Goal: Task Accomplishment & Management: Use online tool/utility

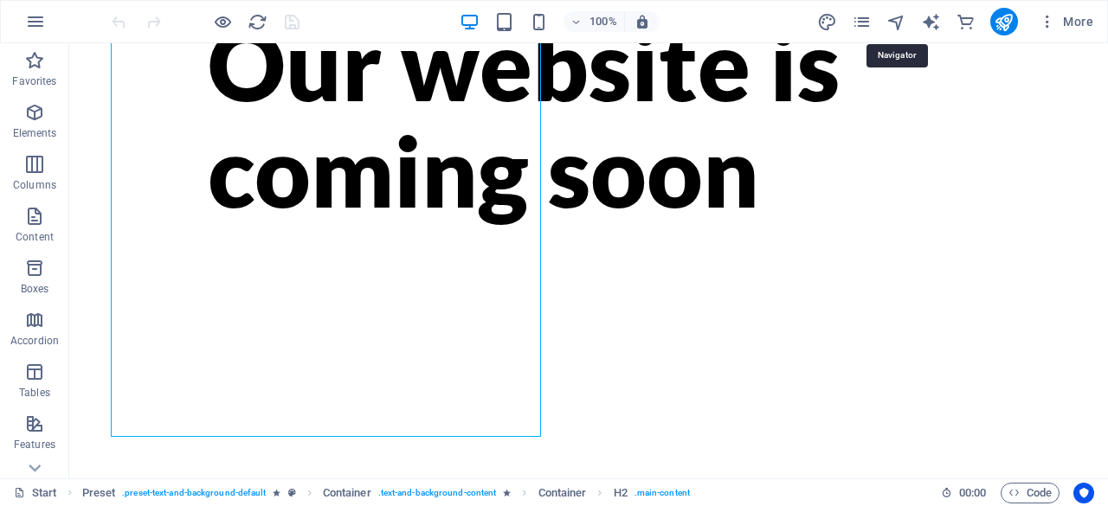
click at [904, 21] on icon "navigator" at bounding box center [896, 22] width 20 height 20
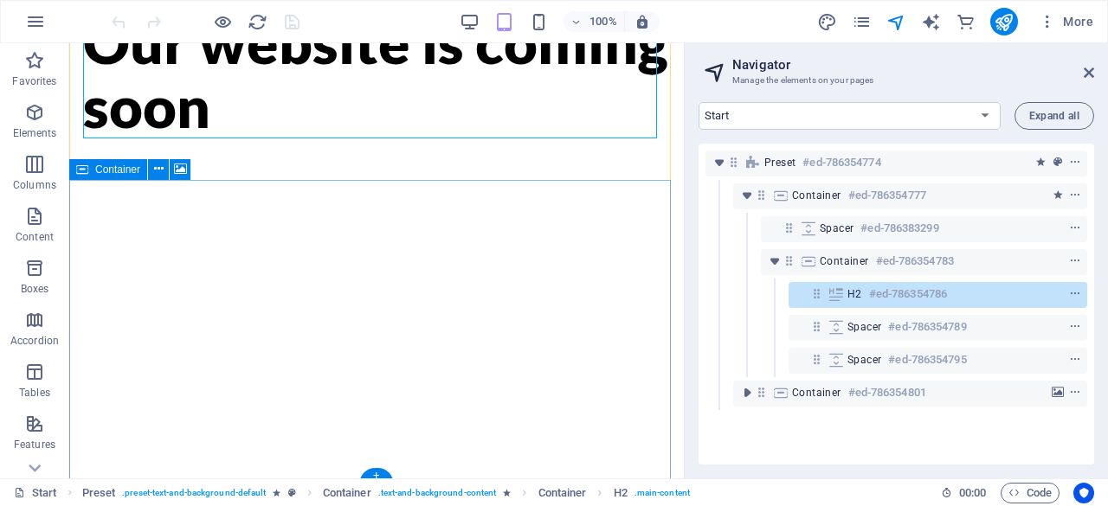
click at [748, 396] on icon "toggle-expand" at bounding box center [746, 392] width 17 height 17
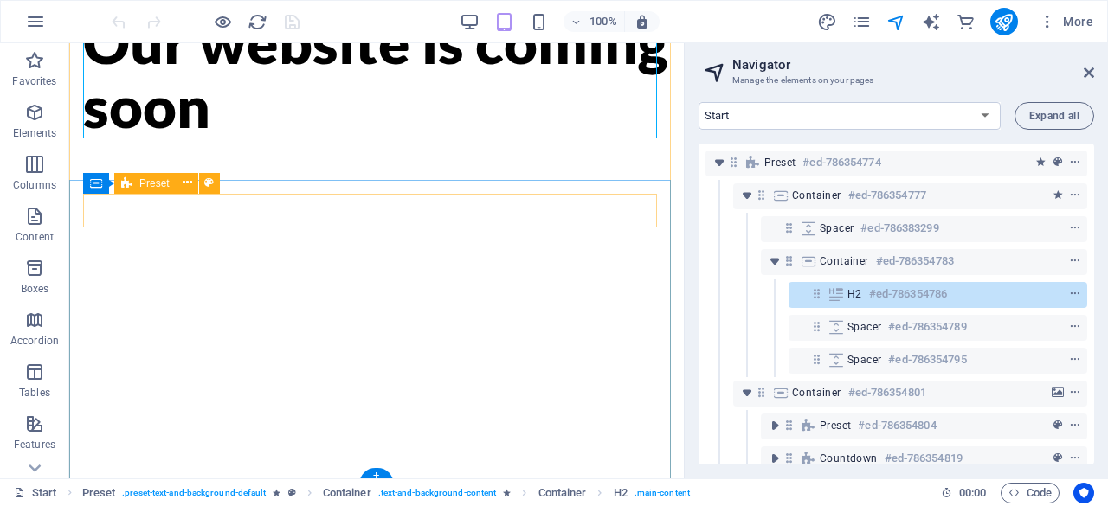
click at [774, 423] on icon "toggle-expand" at bounding box center [774, 425] width 17 height 17
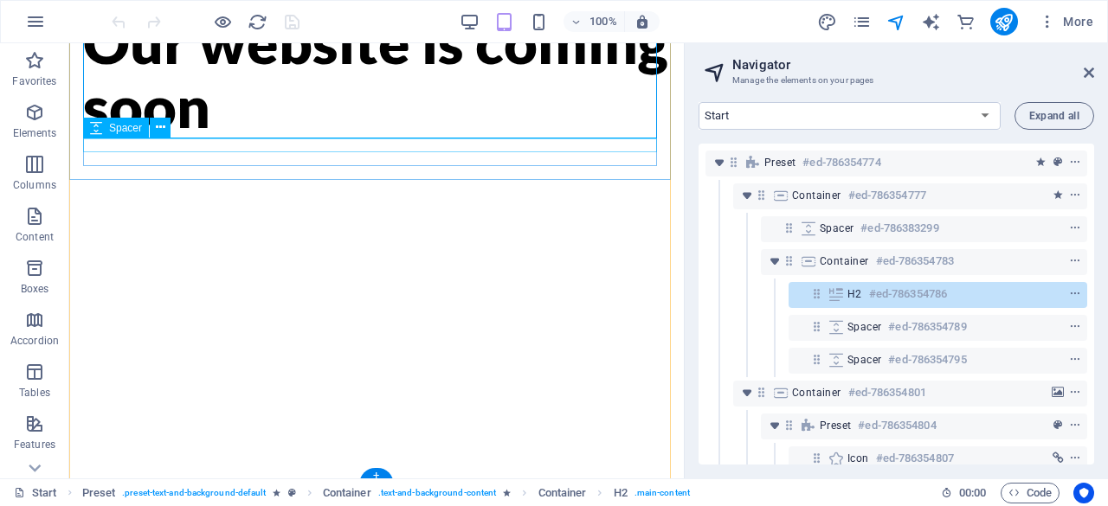
scroll to position [61, 0]
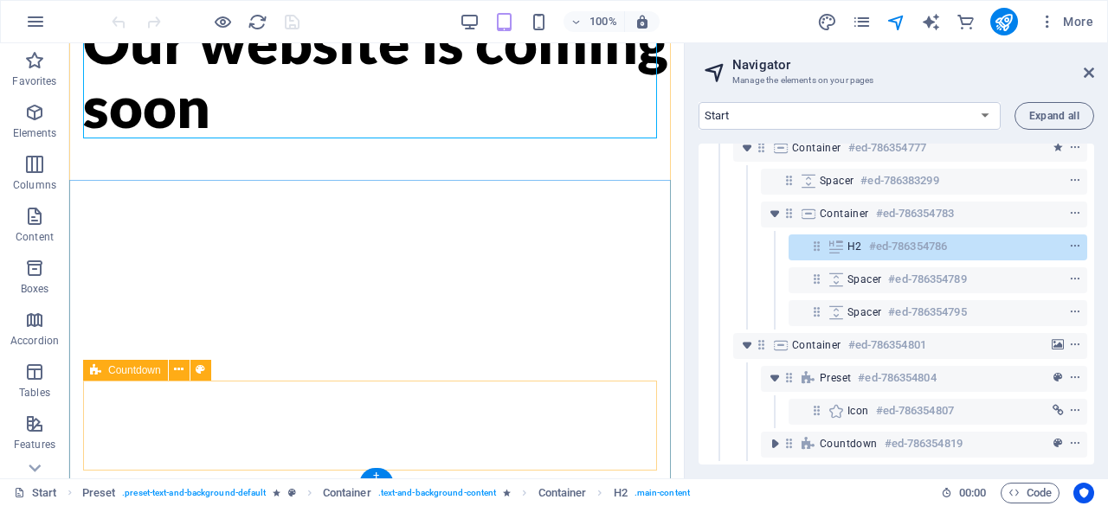
click at [769, 435] on icon "toggle-expand" at bounding box center [774, 443] width 17 height 17
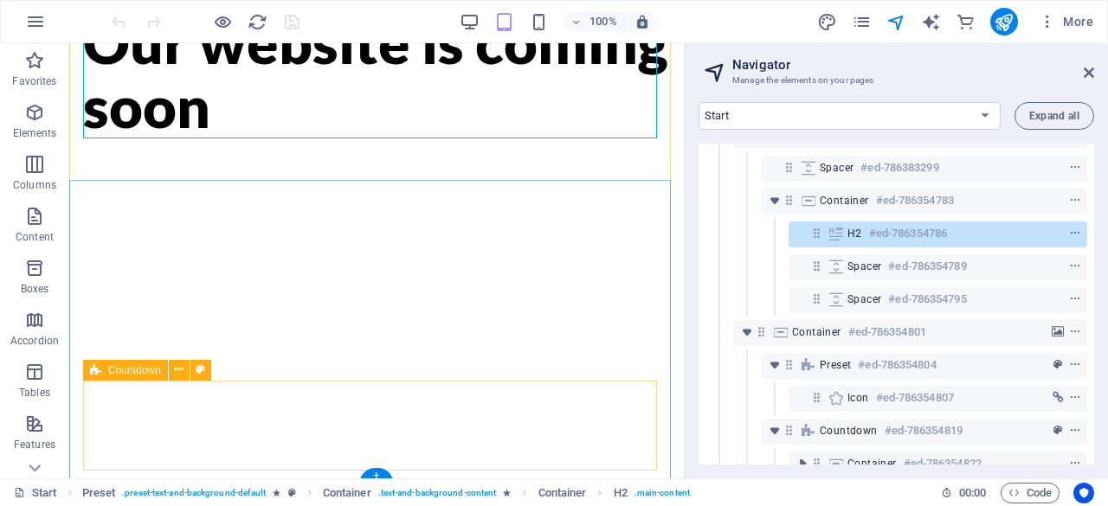
click at [877, 433] on div "Countdown #ed-786354819" at bounding box center [910, 431] width 181 height 21
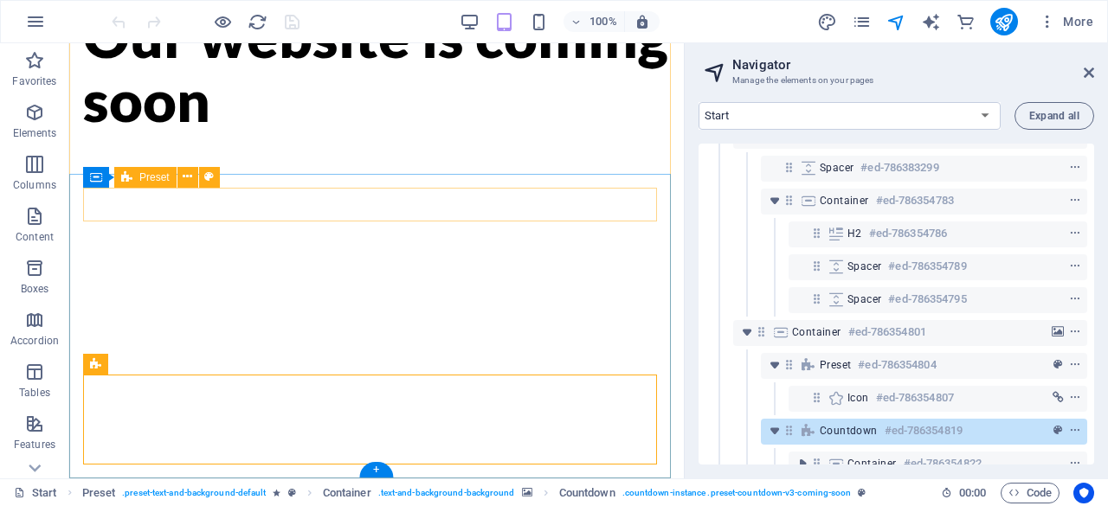
scroll to position [93, 0]
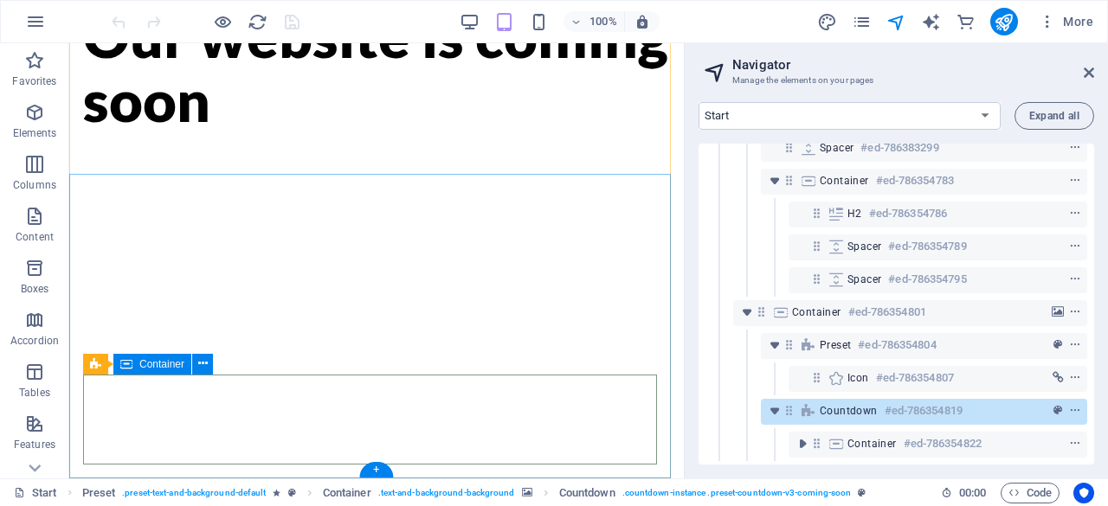
click at [804, 435] on icon "toggle-expand" at bounding box center [802, 443] width 17 height 17
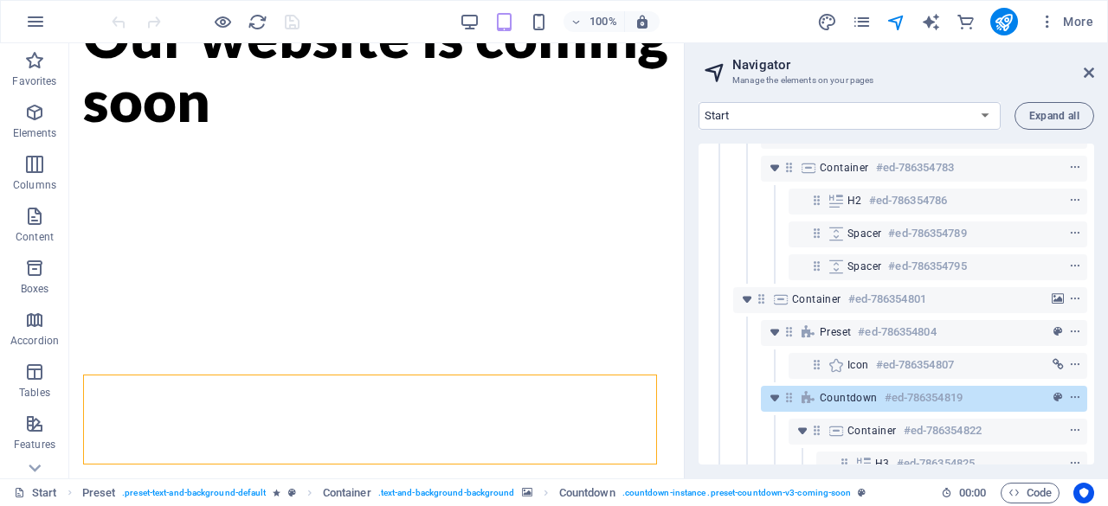
scroll to position [159, 0]
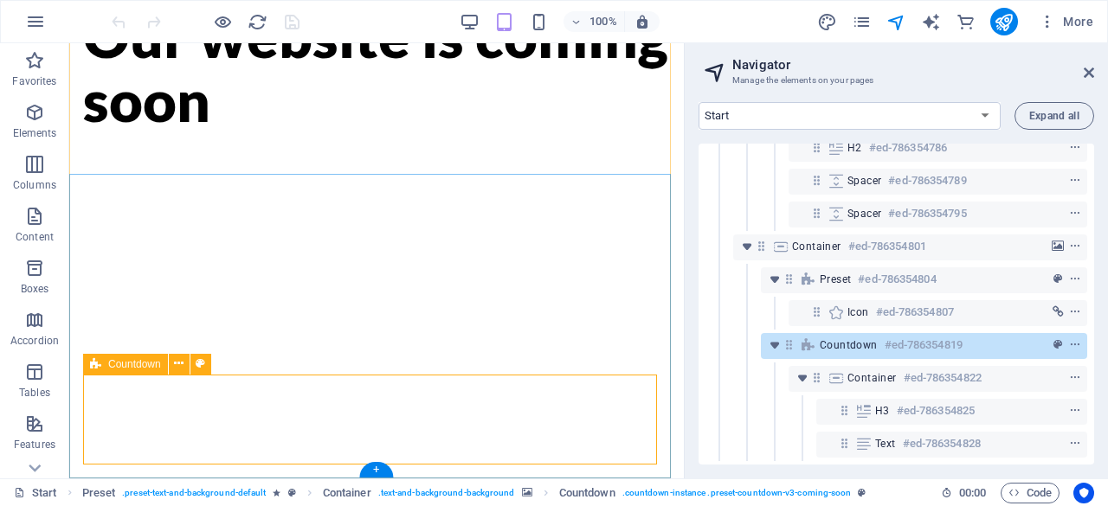
click at [866, 338] on span "Countdown" at bounding box center [849, 345] width 58 height 14
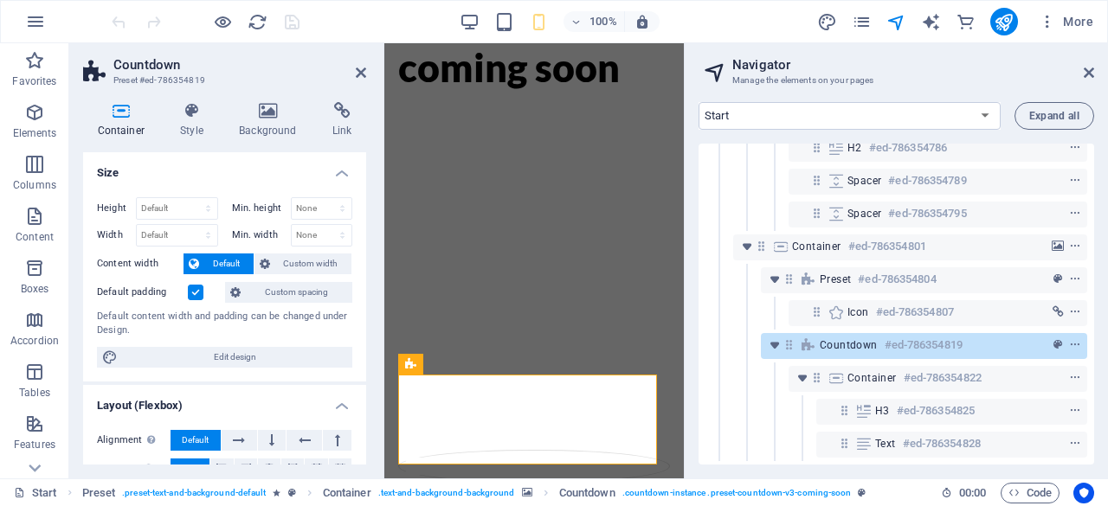
scroll to position [14, 0]
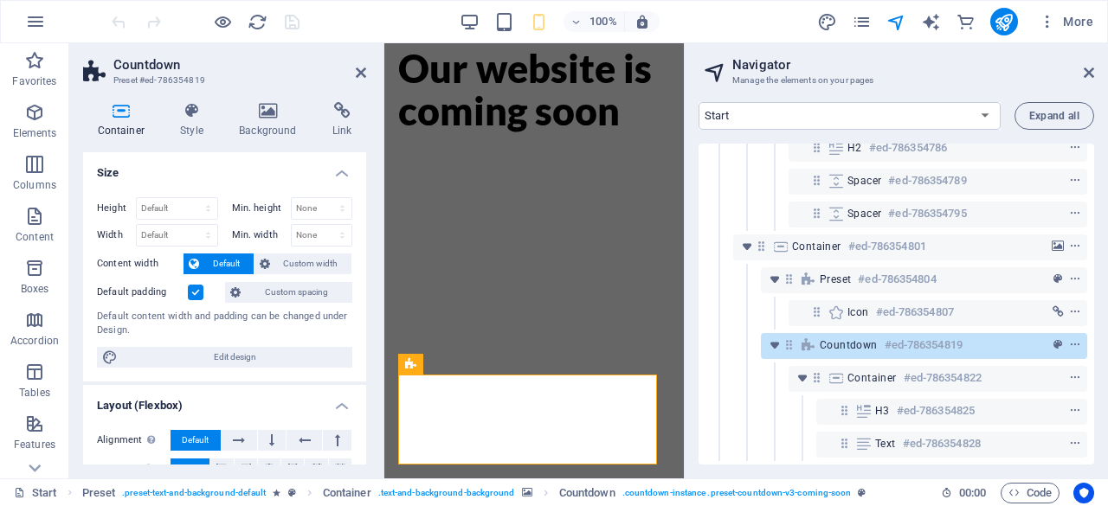
click at [330, 112] on icon at bounding box center [342, 110] width 48 height 17
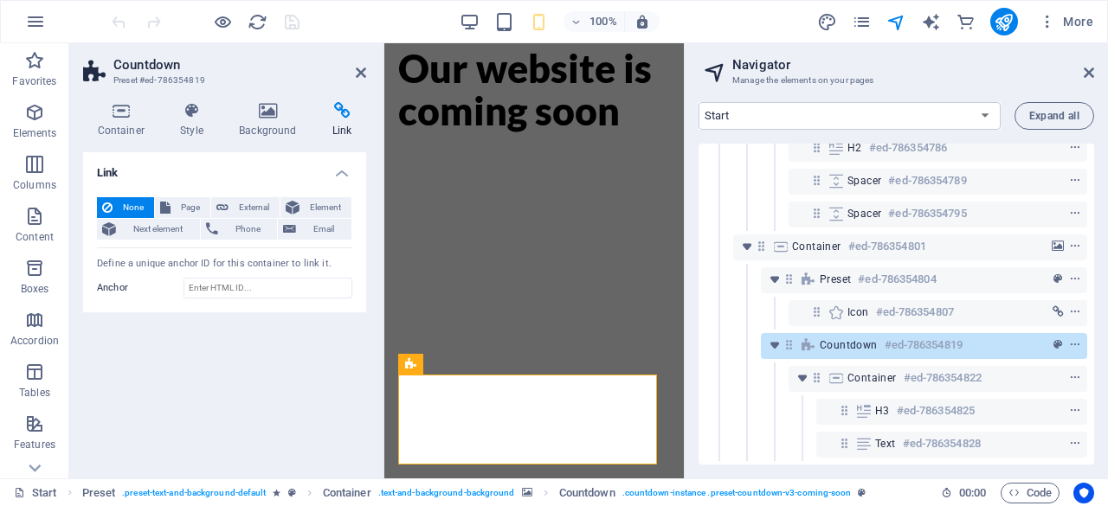
click at [274, 114] on icon at bounding box center [268, 110] width 87 height 17
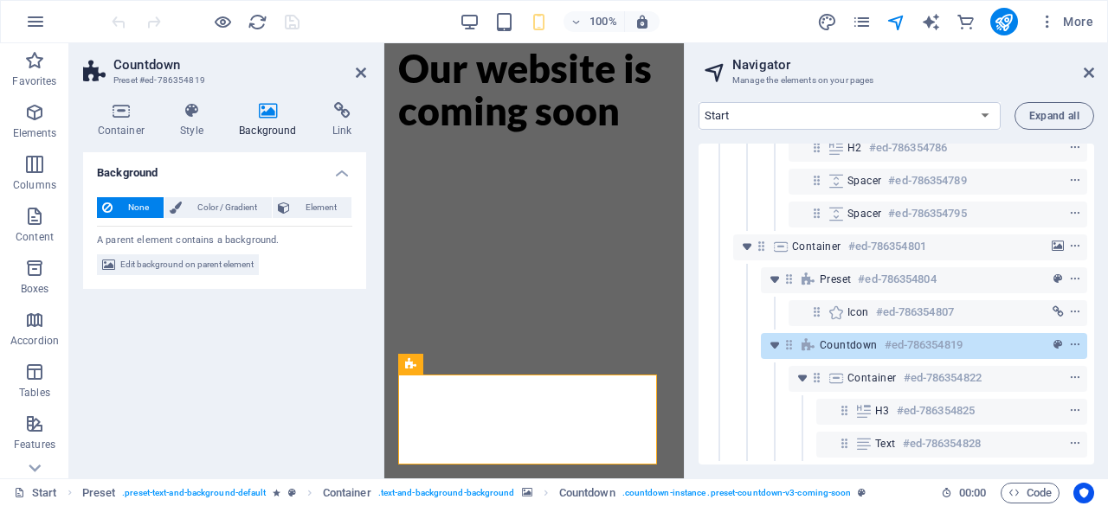
click at [196, 126] on h4 "Style" at bounding box center [195, 120] width 59 height 36
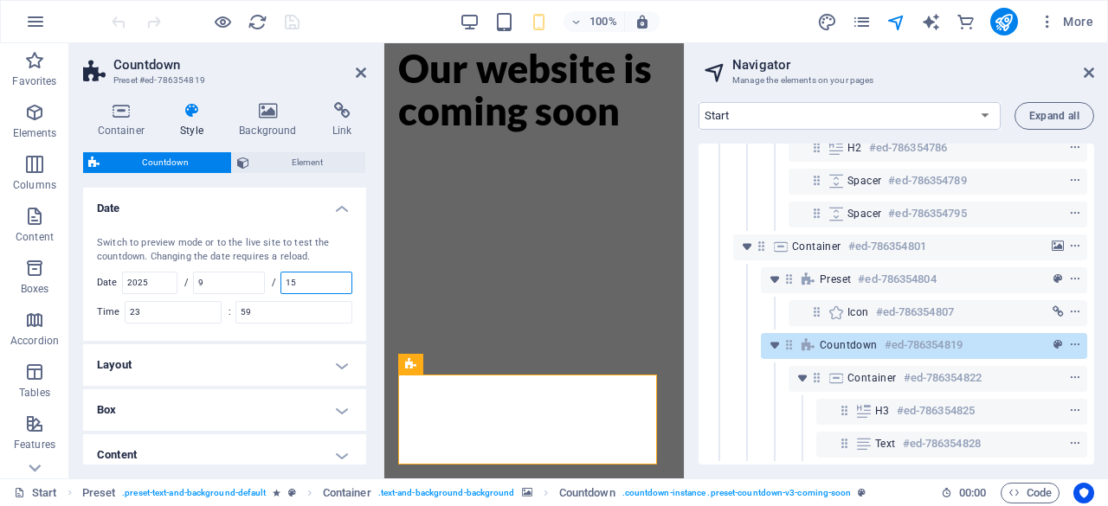
drag, startPoint x: 300, startPoint y: 285, endPoint x: 281, endPoint y: 285, distance: 19.0
click at [281, 285] on div "/ 15" at bounding box center [312, 283] width 80 height 23
drag, startPoint x: 220, startPoint y: 293, endPoint x: 171, endPoint y: 286, distance: 49.0
click at [171, 286] on div "Switch to preview mode or to the live site to test the countdown. Changing the …" at bounding box center [225, 280] width 290 height 122
type input "10"
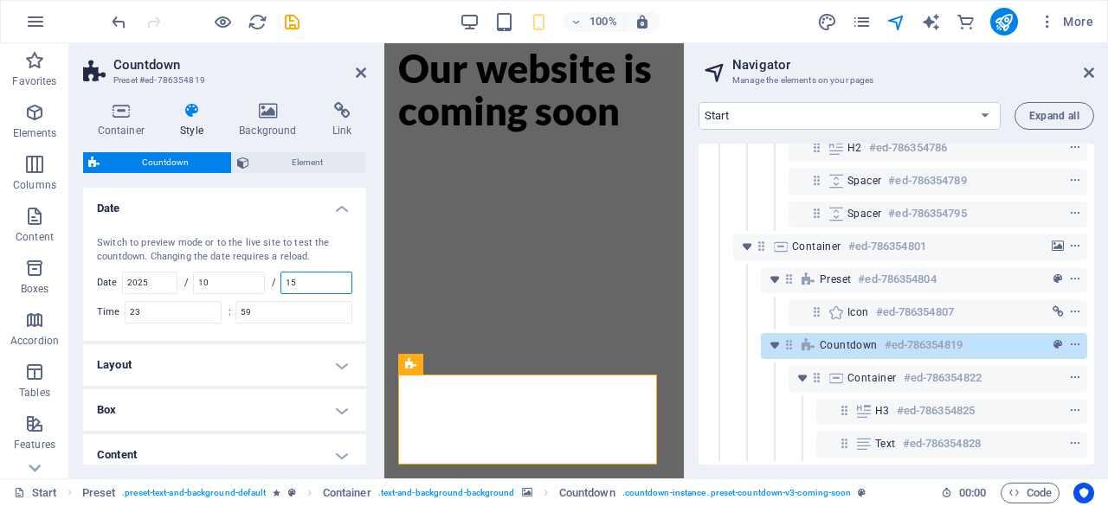
drag, startPoint x: 302, startPoint y: 283, endPoint x: 276, endPoint y: 289, distance: 26.7
click at [276, 289] on div "/ 15" at bounding box center [312, 283] width 80 height 23
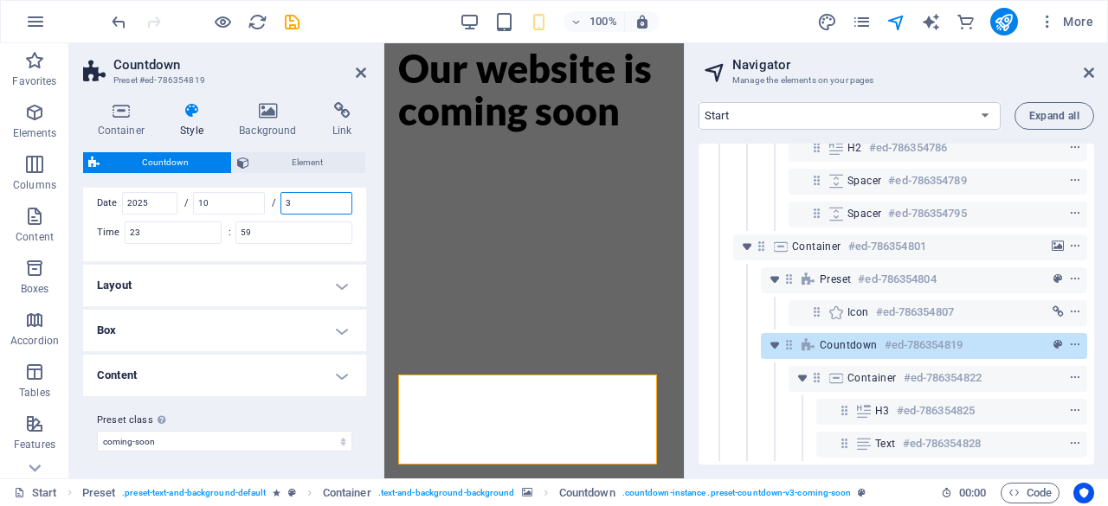
type input "3"
click at [295, 55] on header "Countdown Preset #ed-786354819" at bounding box center [224, 65] width 283 height 45
click at [288, 22] on icon "save" at bounding box center [292, 22] width 20 height 20
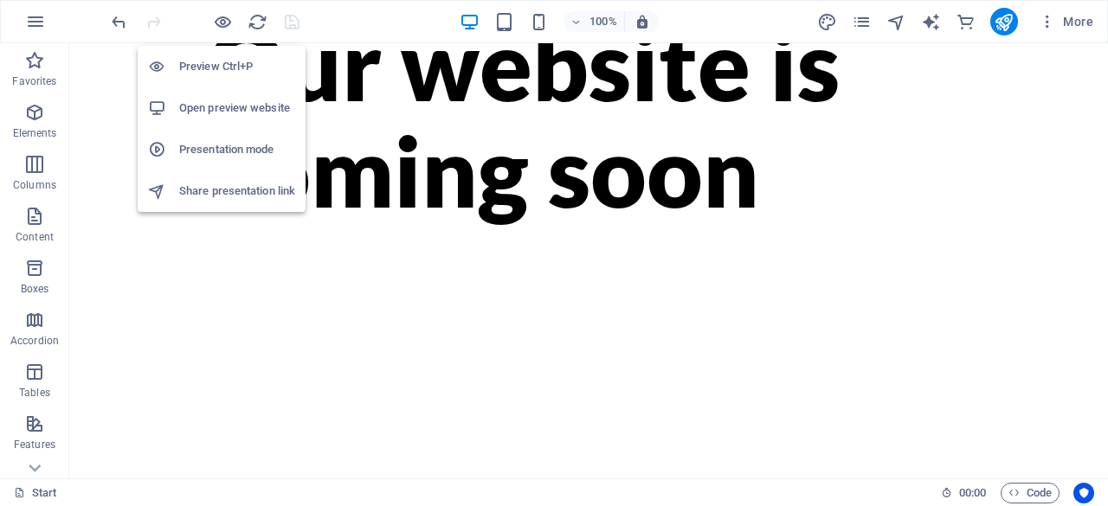
click at [225, 24] on icon "button" at bounding box center [223, 22] width 20 height 20
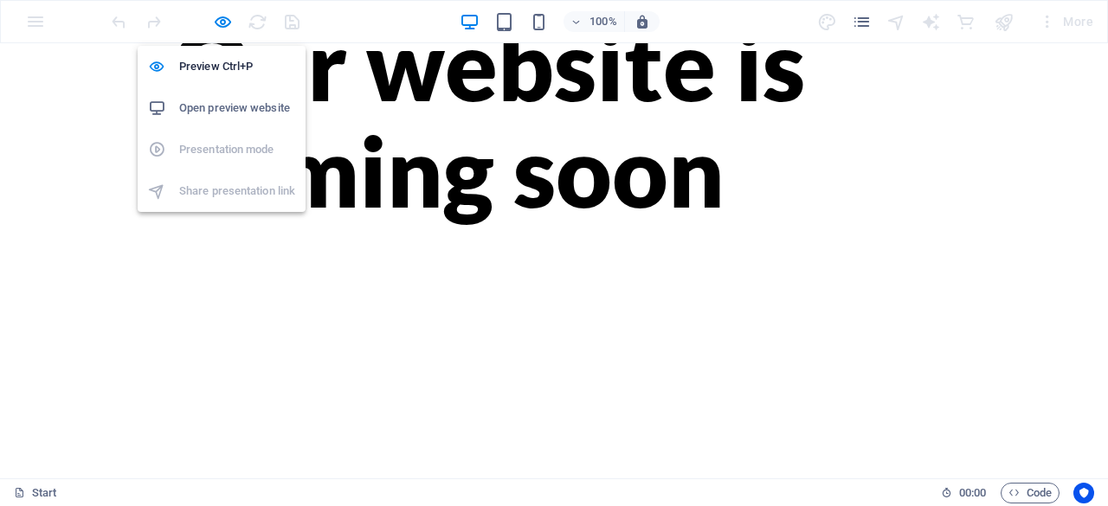
click at [222, 19] on icon "button" at bounding box center [223, 22] width 20 height 20
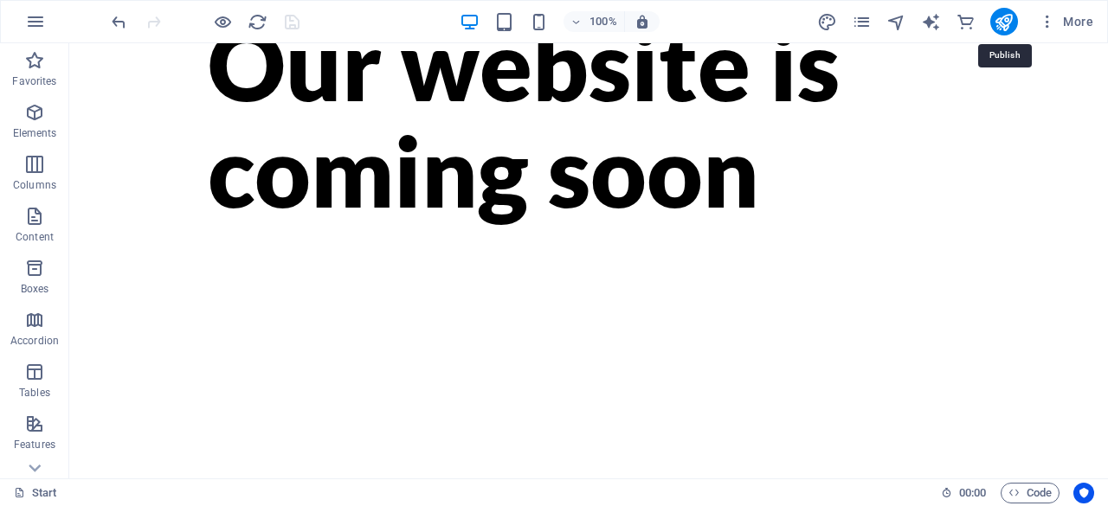
click at [1009, 24] on icon "publish" at bounding box center [1004, 22] width 20 height 20
